Goal: Information Seeking & Learning: Learn about a topic

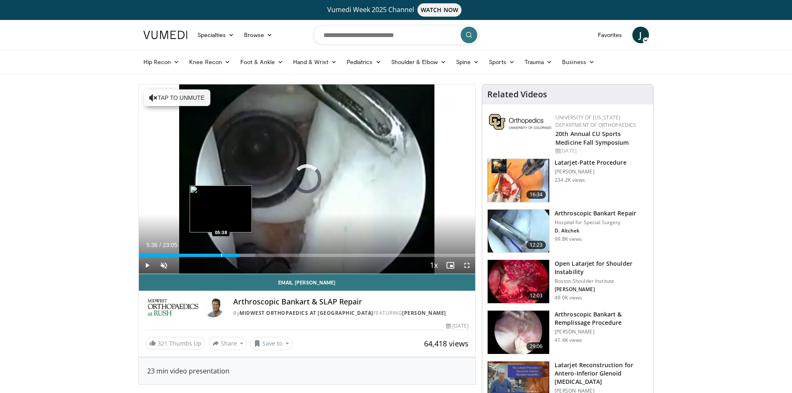
click at [221, 256] on div "Progress Bar" at bounding box center [221, 255] width 1 height 3
click at [214, 256] on div "05:37" at bounding box center [177, 255] width 76 height 3
click at [237, 252] on div "Loaded : 28.83% 05:34 06:43" at bounding box center [307, 253] width 337 height 8
click at [234, 256] on div "Progress Bar" at bounding box center [234, 255] width 1 height 3
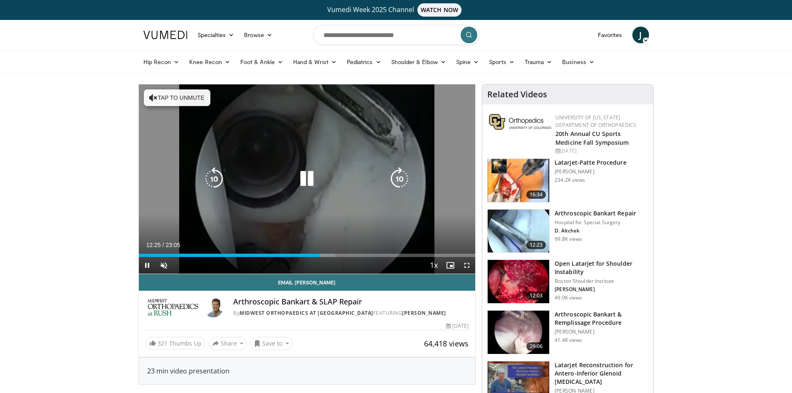
click at [292, 130] on div "10 seconds Tap to unmute" at bounding box center [307, 178] width 337 height 189
click at [306, 168] on icon "Video Player" at bounding box center [306, 178] width 23 height 23
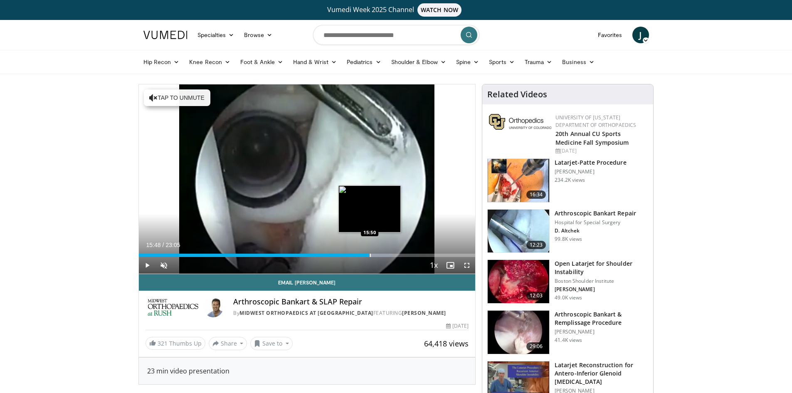
click at [370, 254] on div "Progress Bar" at bounding box center [370, 255] width 1 height 3
click at [359, 255] on div "Progress Bar" at bounding box center [359, 255] width 1 height 3
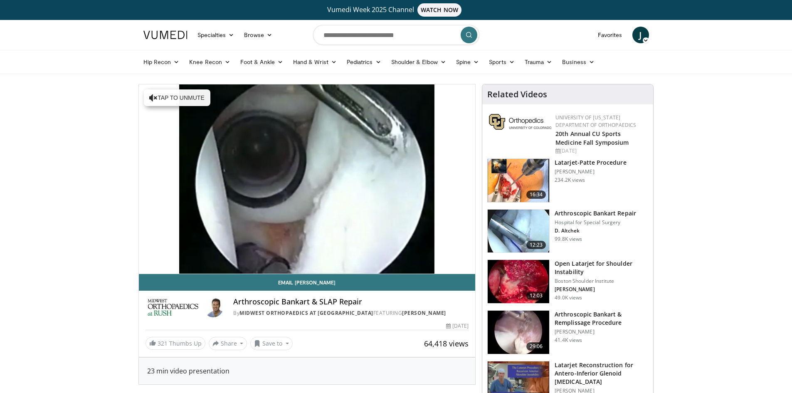
click at [368, 255] on div "10 seconds Tap to unmute" at bounding box center [307, 178] width 337 height 189
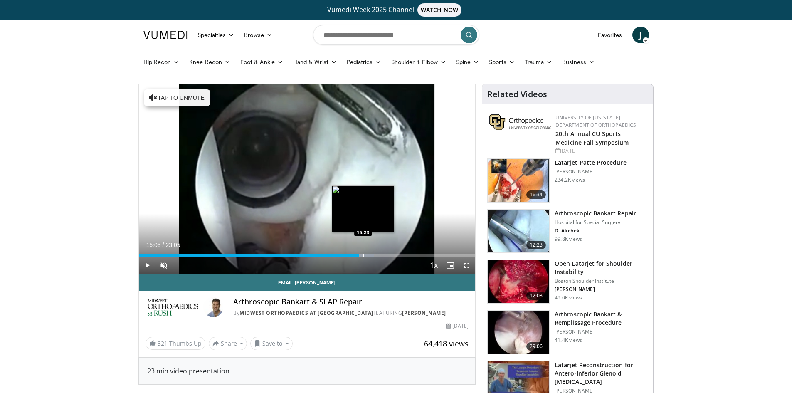
click at [363, 255] on div "Progress Bar" at bounding box center [363, 255] width 1 height 3
click at [354, 253] on div "Loaded : 71.36% 15:21 14:32" at bounding box center [307, 253] width 337 height 8
click at [349, 255] on div "Progress Bar" at bounding box center [349, 255] width 1 height 3
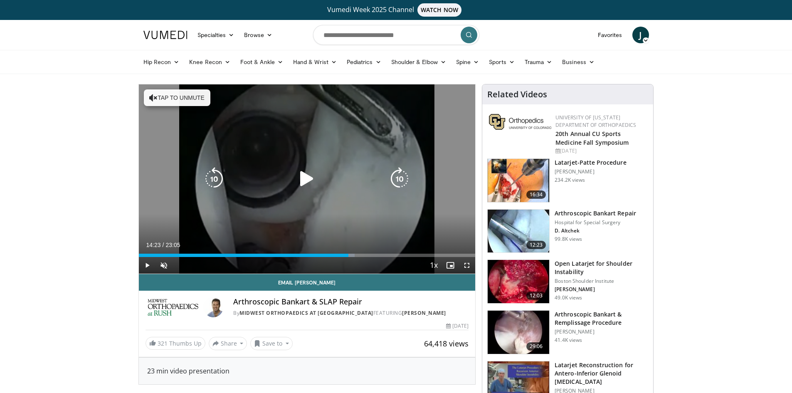
click at [392, 202] on div "10 seconds Tap to unmute" at bounding box center [307, 178] width 337 height 189
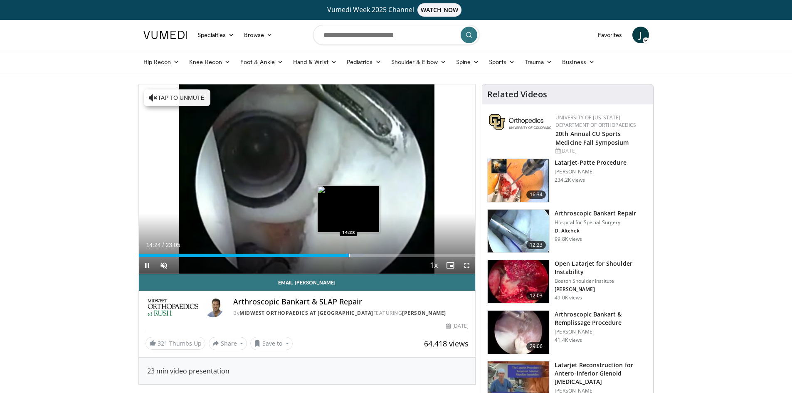
click at [349, 252] on div "Loaded : 67.03% 14:24 14:23" at bounding box center [307, 253] width 337 height 8
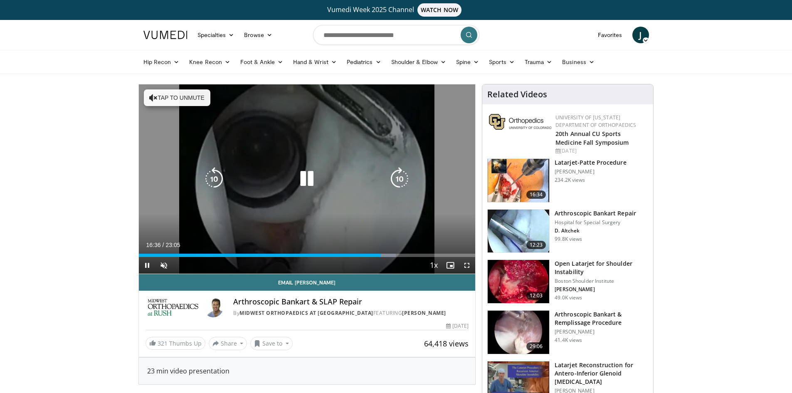
drag, startPoint x: 308, startPoint y: 178, endPoint x: 297, endPoint y: 171, distance: 13.3
click at [308, 178] on icon "Video Player" at bounding box center [306, 178] width 23 height 23
click at [300, 174] on icon "Video Player" at bounding box center [306, 178] width 23 height 23
drag, startPoint x: 148, startPoint y: 264, endPoint x: 217, endPoint y: 219, distance: 82.7
click at [148, 264] on span "Video Player" at bounding box center [147, 265] width 17 height 17
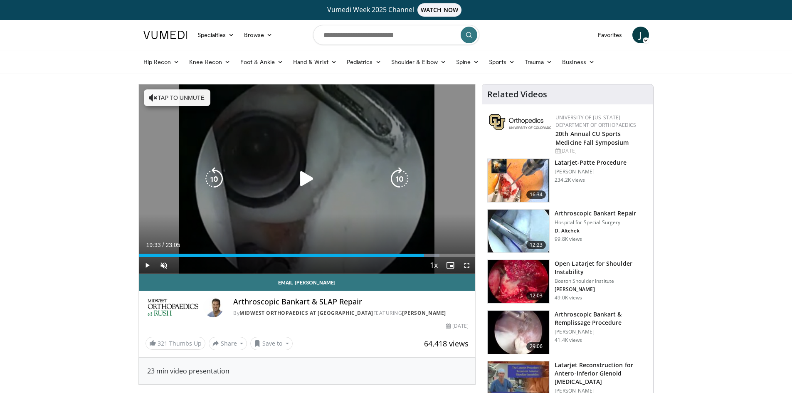
click at [299, 181] on icon "Video Player" at bounding box center [306, 178] width 23 height 23
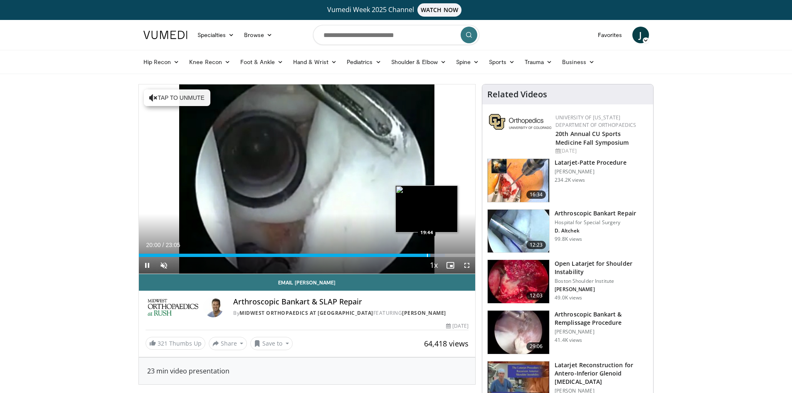
click at [427, 253] on div "Loaded : 90.97% 20:00 19:44" at bounding box center [307, 253] width 337 height 8
click at [421, 256] on div "Progress Bar" at bounding box center [421, 255] width 1 height 3
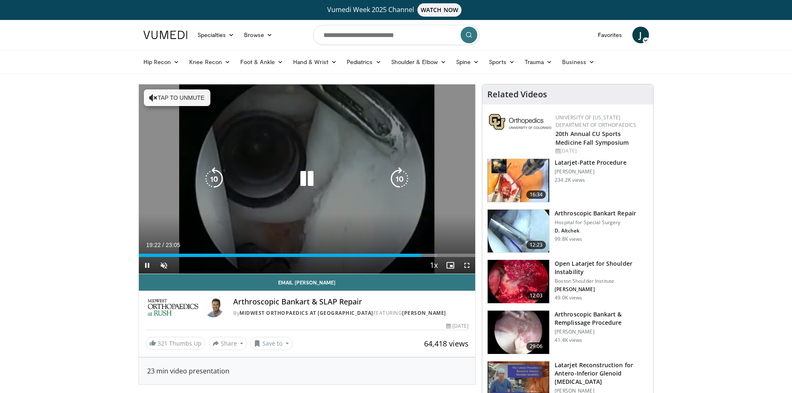
click at [312, 176] on icon "Video Player" at bounding box center [306, 178] width 23 height 23
click at [303, 177] on icon "Video Player" at bounding box center [306, 178] width 23 height 23
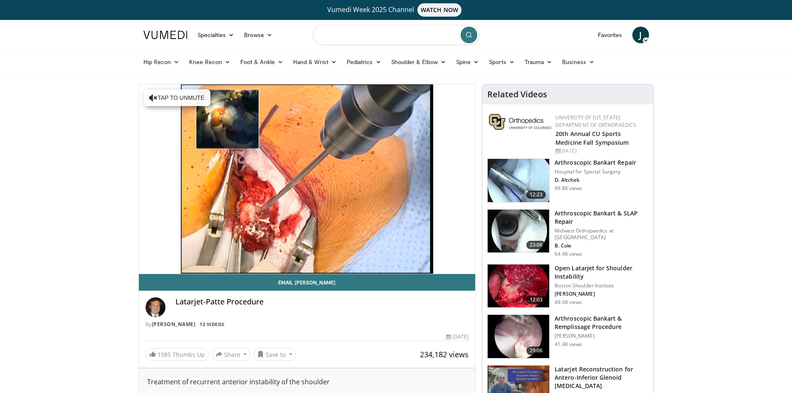
click at [369, 36] on input "Search topics, interventions" at bounding box center [396, 35] width 166 height 20
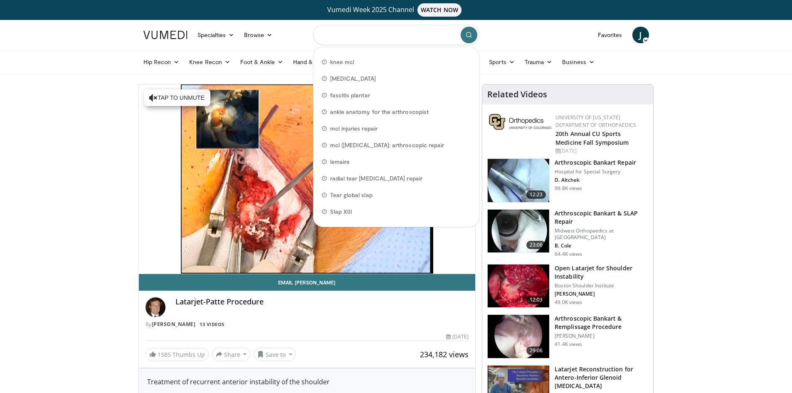
type input "*"
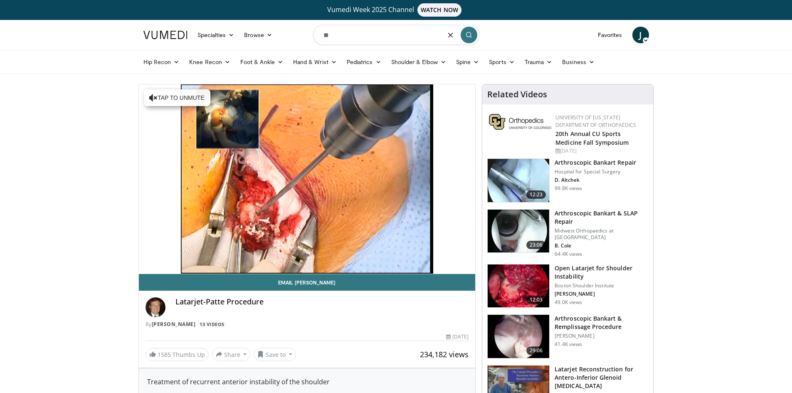
type input "*"
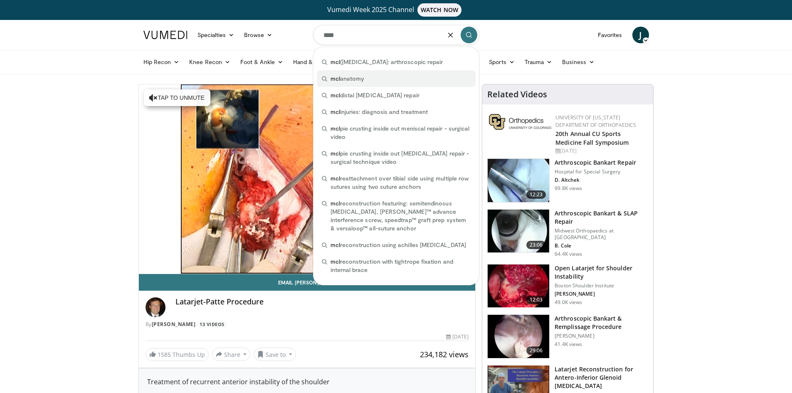
click at [366, 79] on div "mcl anatomy" at bounding box center [396, 78] width 159 height 17
type input "**********"
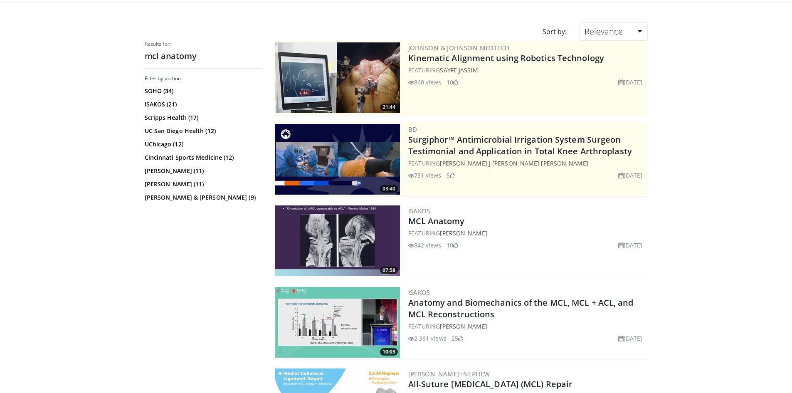
scroll to position [83, 0]
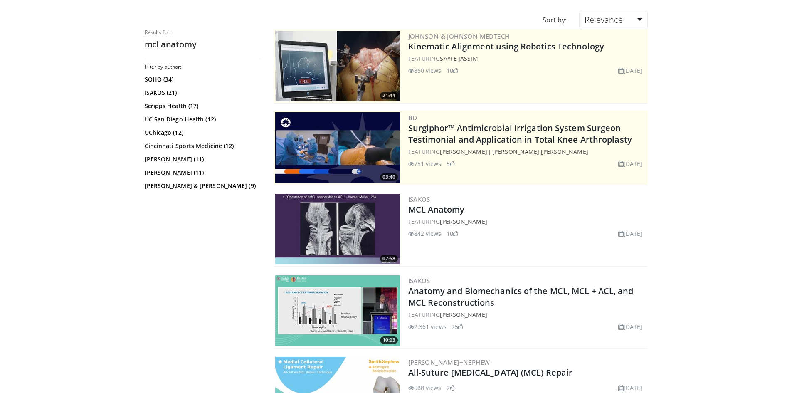
click at [361, 212] on img at bounding box center [337, 229] width 125 height 71
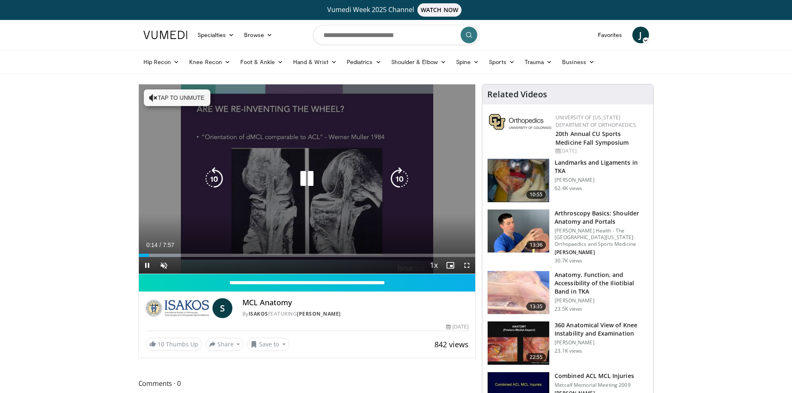
click at [296, 183] on icon "Video Player" at bounding box center [306, 178] width 23 height 23
